Goal: Find specific page/section: Find specific page/section

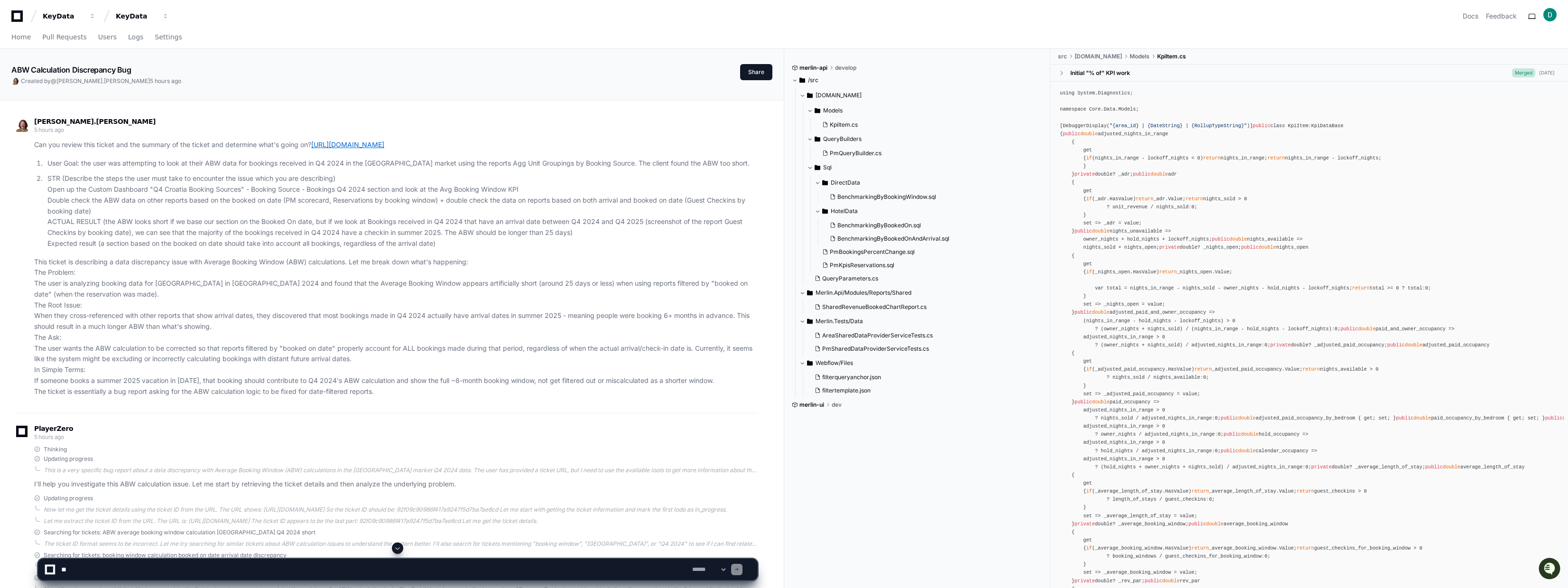
click at [385, 144] on link "https://go.playerzero.app/debug/92f09c90986f417a9247f5d7ba7ae8cd" at bounding box center [348, 144] width 73 height 8
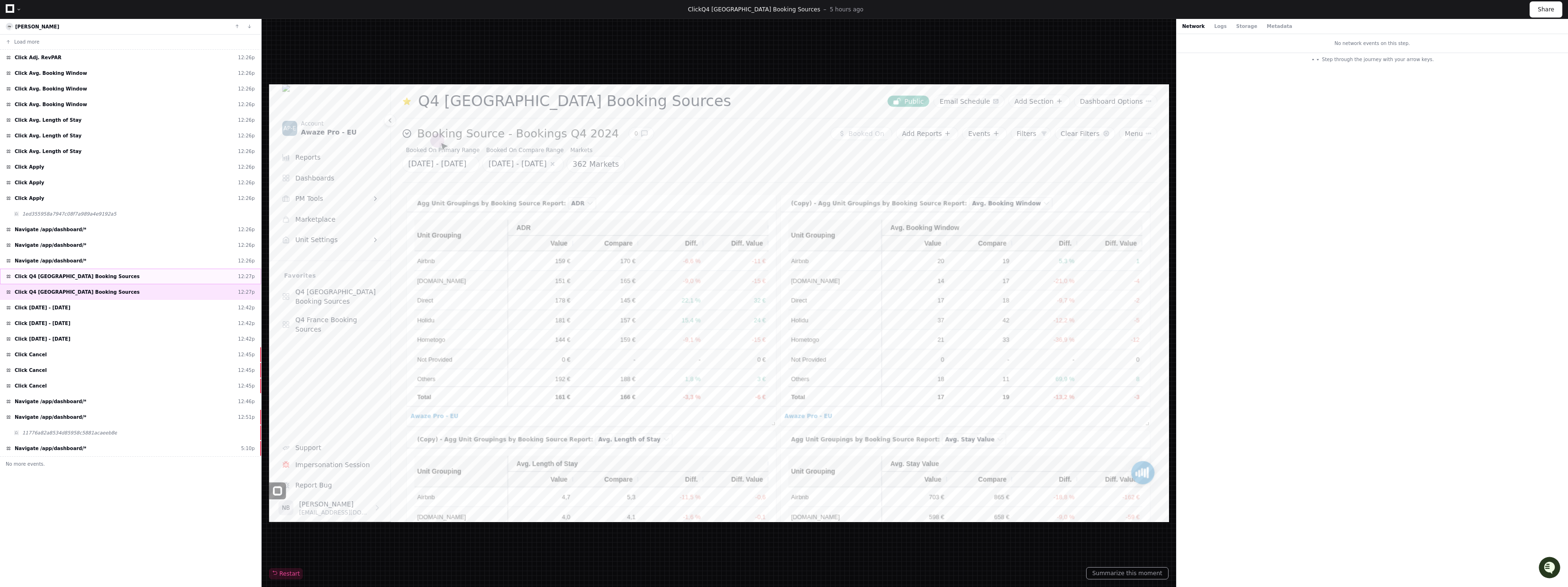
click at [100, 273] on div "Click Q4 [GEOGRAPHIC_DATA] Booking Sources 12:27p" at bounding box center [130, 276] width 261 height 16
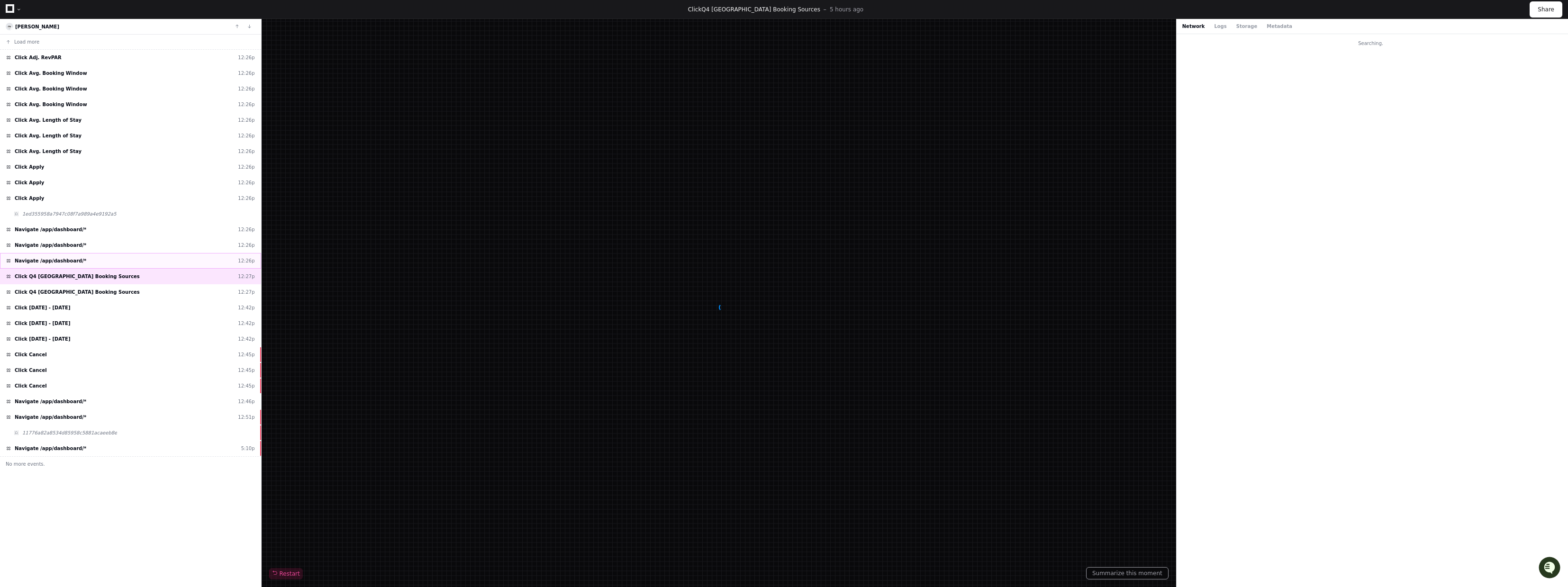
click at [102, 266] on div "Navigate /app/dashboard/* 12:26p" at bounding box center [130, 261] width 261 height 16
click at [90, 78] on div "Click Avg. Booking Window 12:26p" at bounding box center [130, 73] width 261 height 16
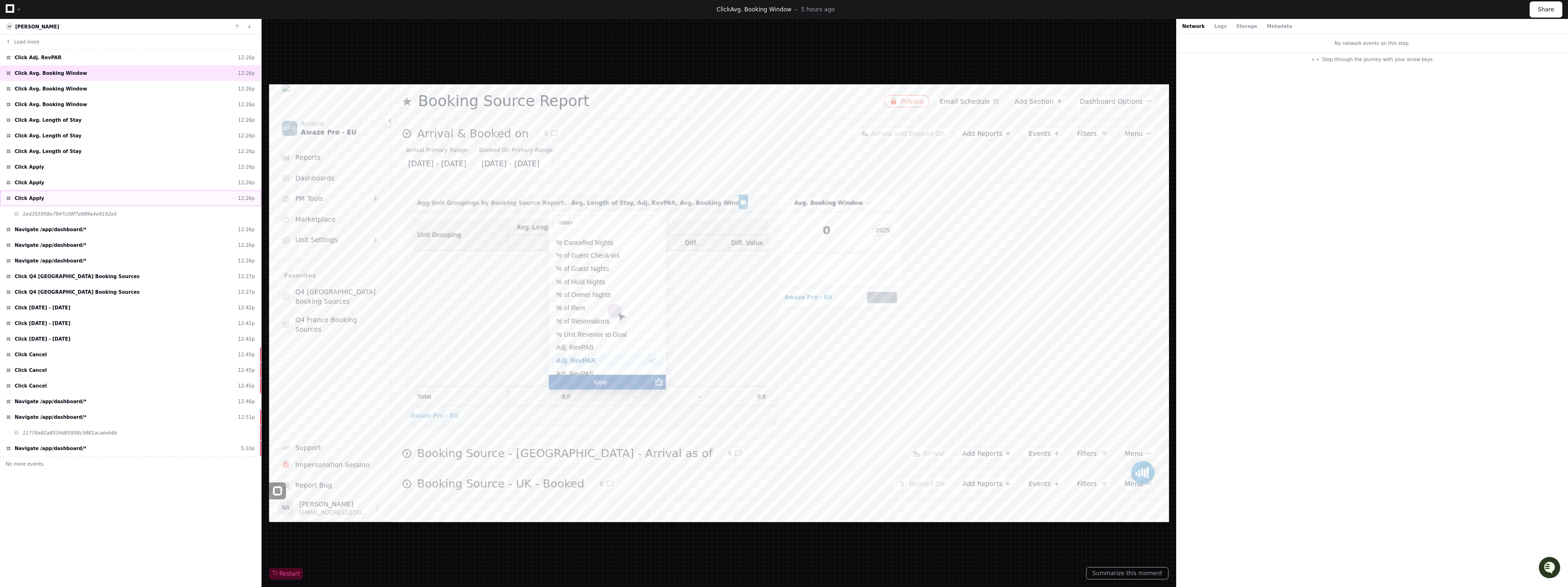
click at [68, 198] on div "Click Apply 12:26p" at bounding box center [130, 198] width 261 height 16
click at [69, 226] on span "Navigate /app/dashboard/*" at bounding box center [51, 229] width 72 height 7
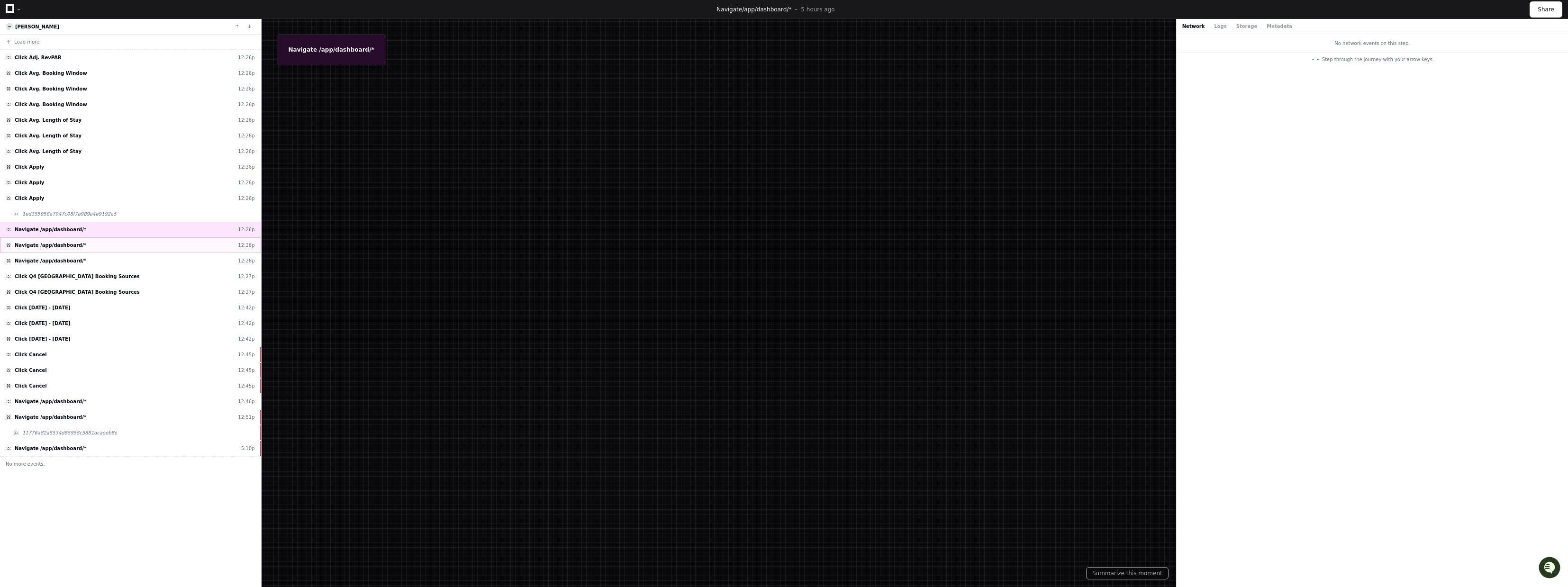
click at [69, 245] on span "Navigate /app/dashboard/*" at bounding box center [51, 245] width 72 height 7
click at [67, 259] on span "Navigate /app/dashboard/*" at bounding box center [51, 261] width 72 height 7
click at [58, 277] on span "Click Q4 [GEOGRAPHIC_DATA] Booking Sources" at bounding box center [77, 276] width 125 height 7
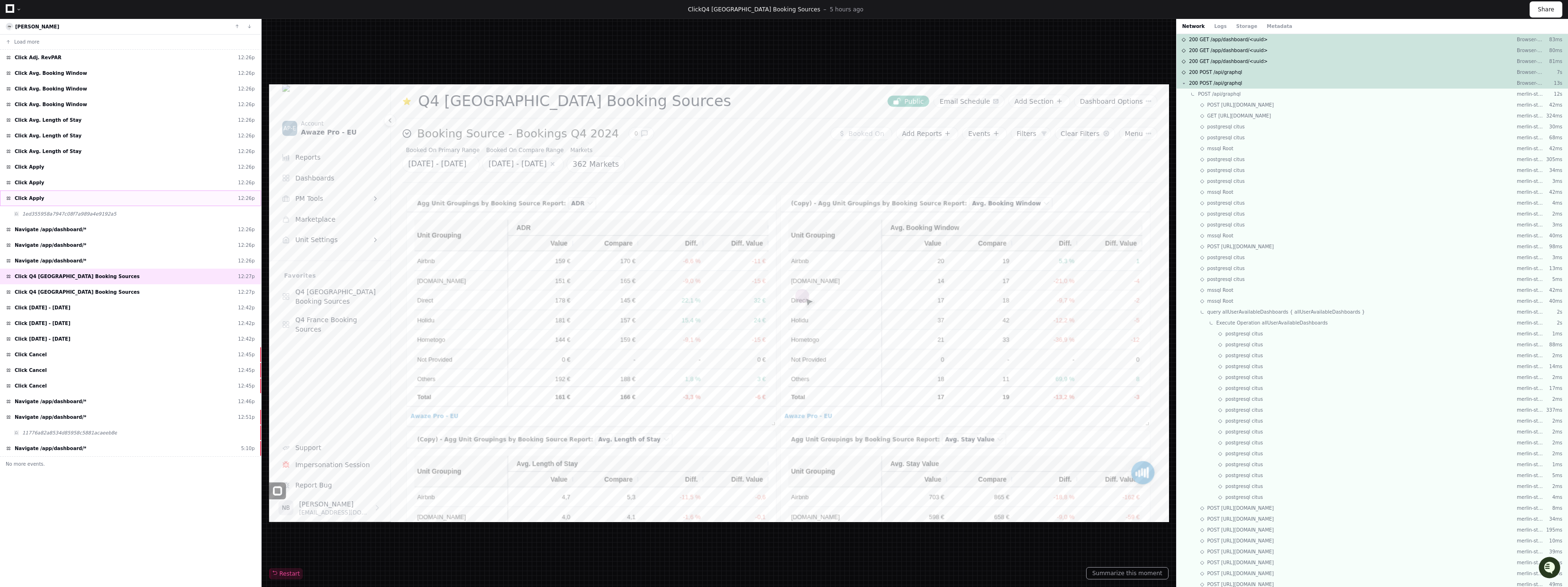
click at [68, 200] on div "Click Apply 12:26p" at bounding box center [130, 198] width 261 height 16
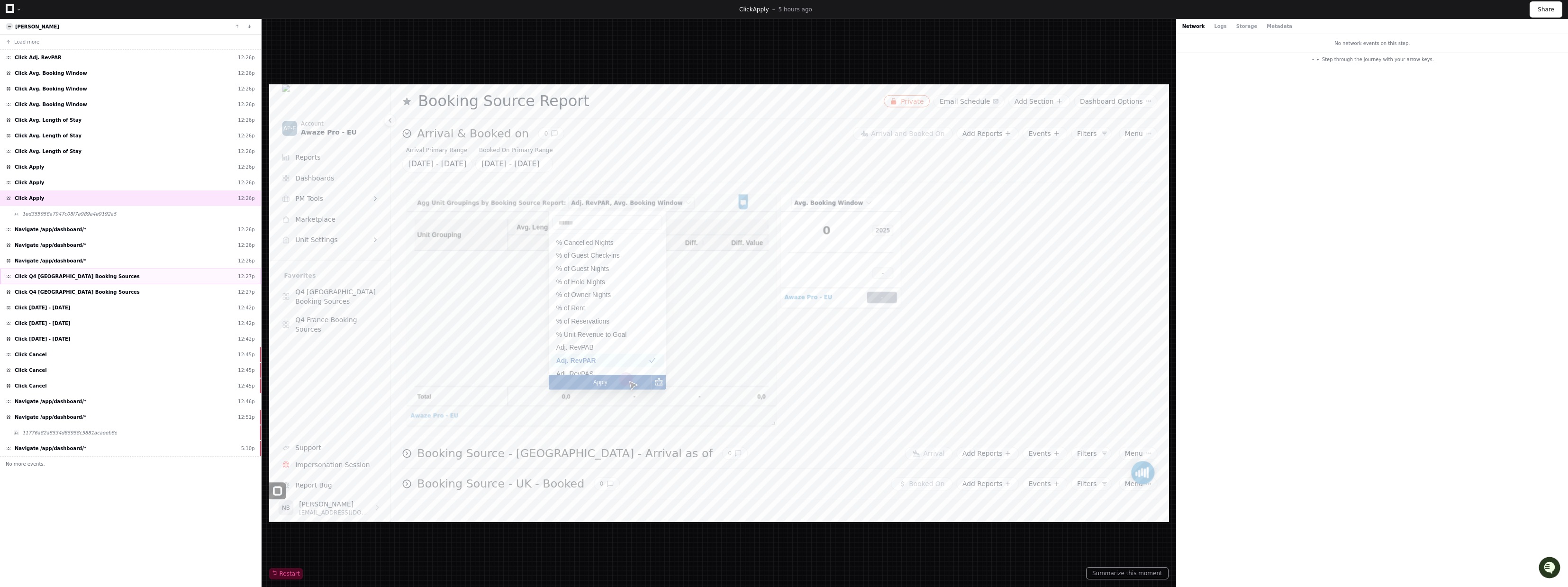
click at [66, 279] on span "Click Q4 [GEOGRAPHIC_DATA] Booking Sources" at bounding box center [77, 276] width 125 height 7
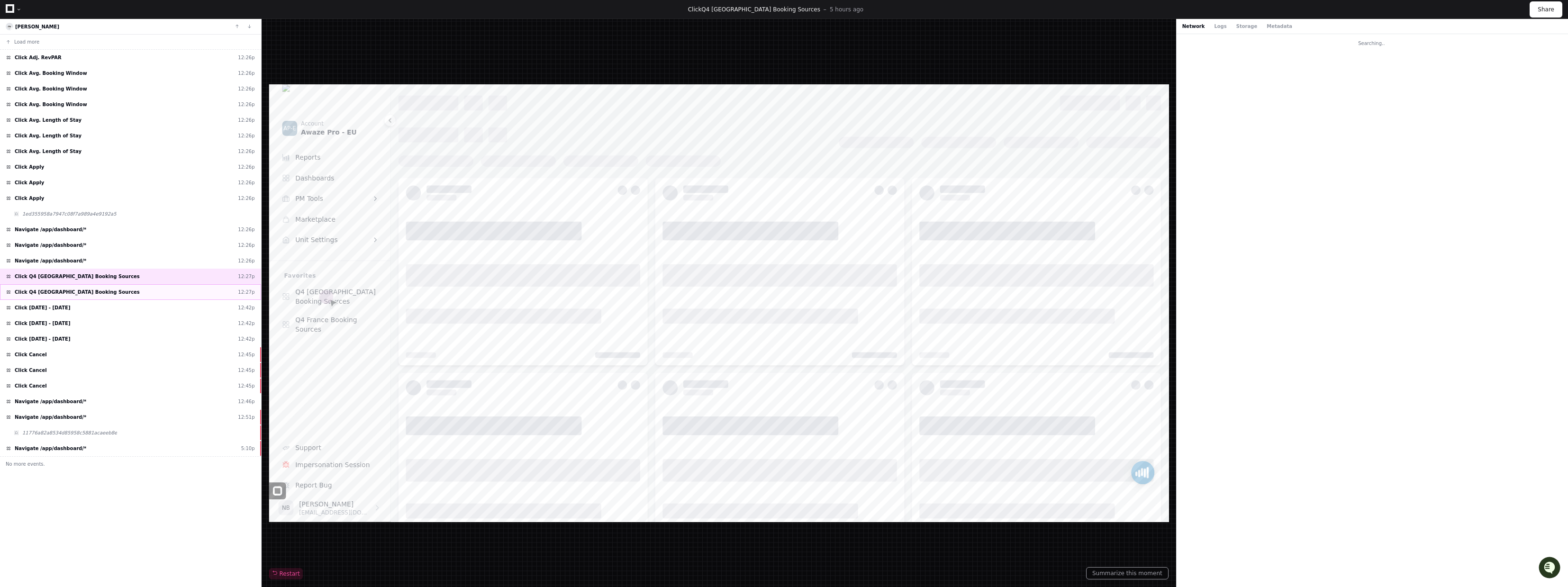
click at [61, 288] on div "Click Q4 [GEOGRAPHIC_DATA] Booking Sources 12:27p" at bounding box center [130, 292] width 261 height 16
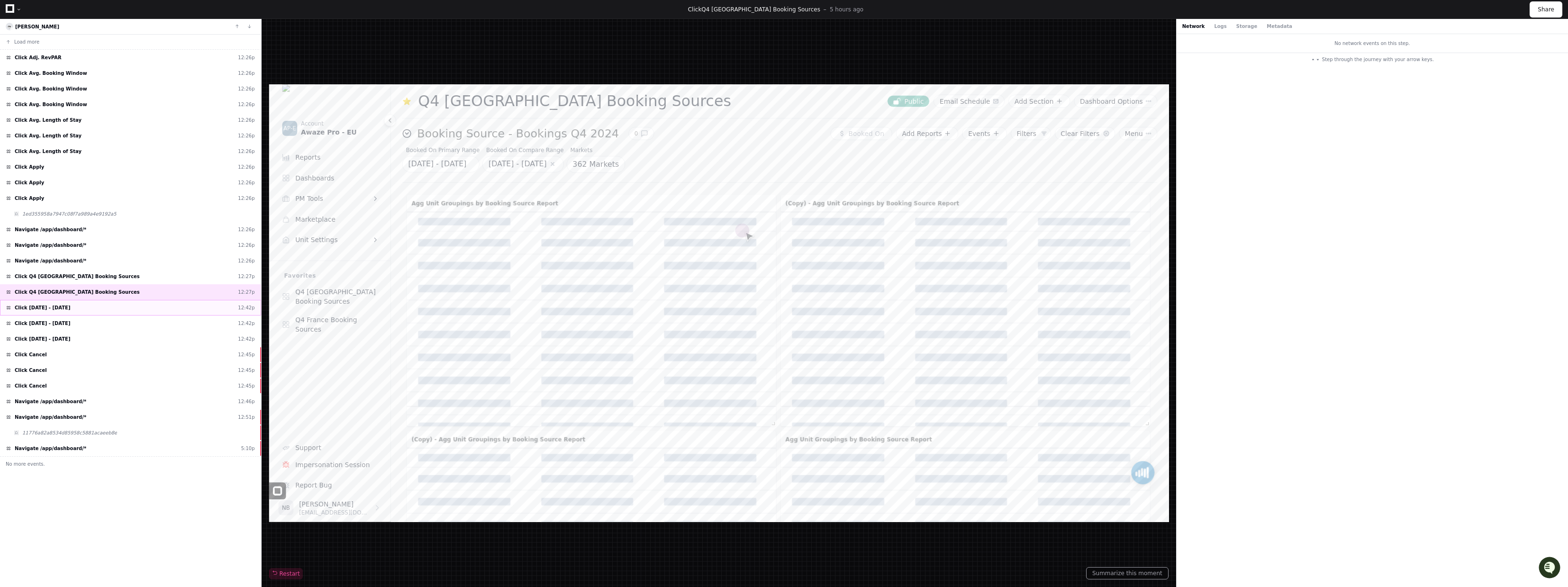
click at [70, 310] on span "Click [DATE] - [DATE]" at bounding box center [42, 308] width 55 height 7
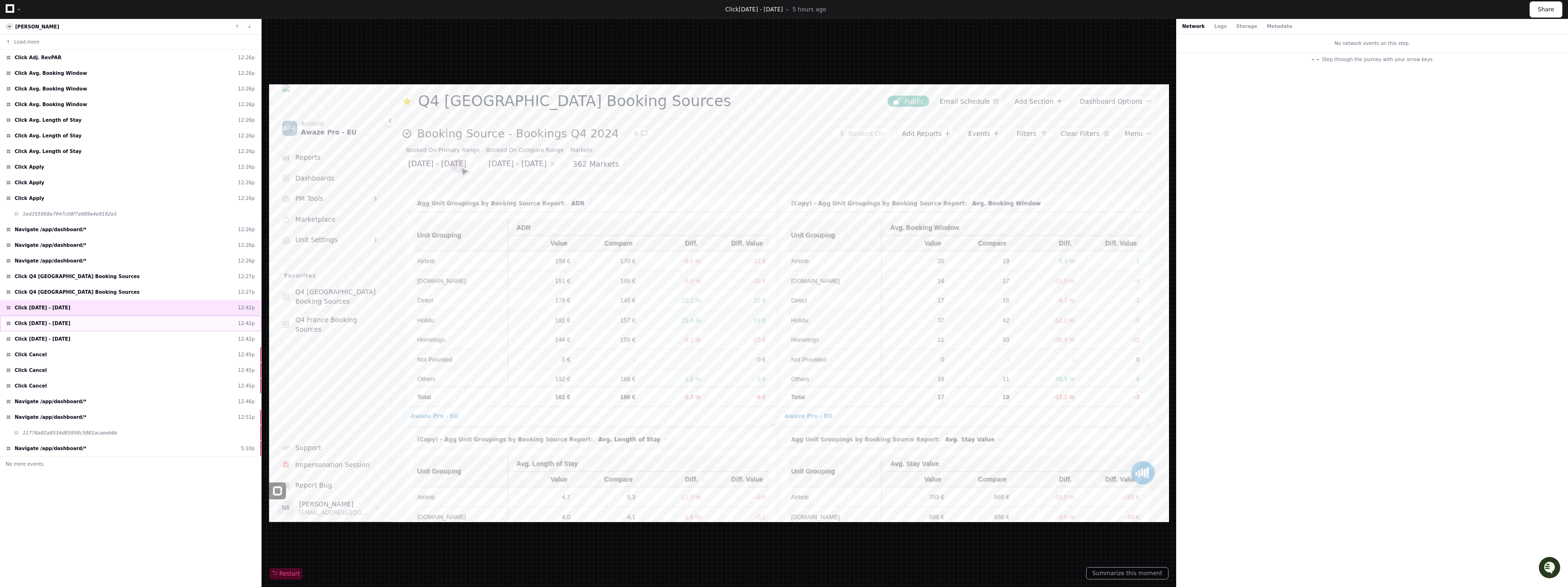
click at [70, 325] on span "Click [DATE] - [DATE]" at bounding box center [42, 323] width 55 height 7
